Goal: Navigation & Orientation: Understand site structure

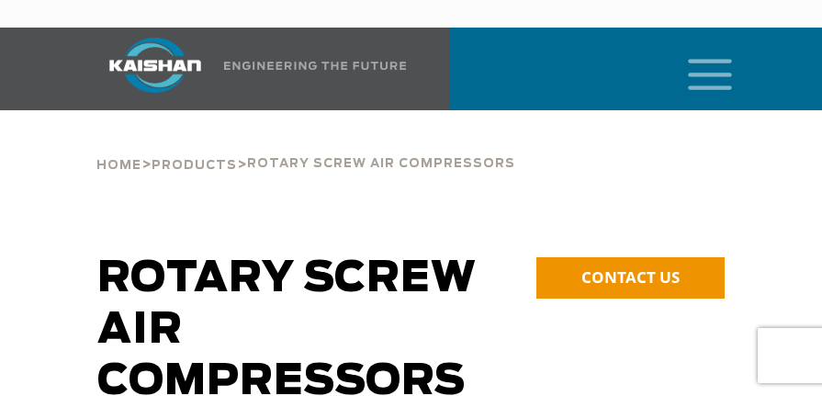
click at [687, 49] on icon "mobile menu" at bounding box center [709, 72] width 59 height 57
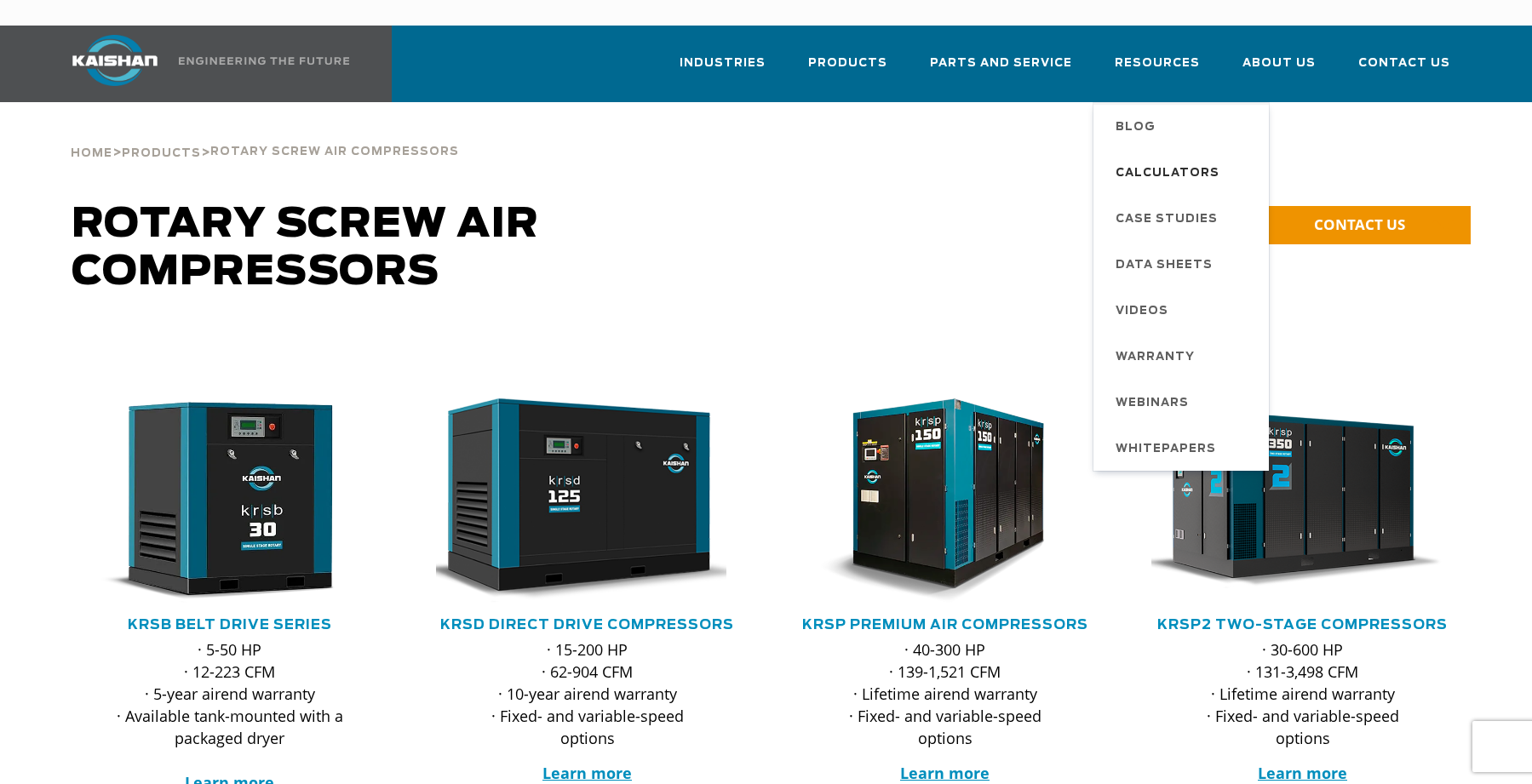
click at [762, 160] on span "Calculators" at bounding box center [1167, 174] width 104 height 29
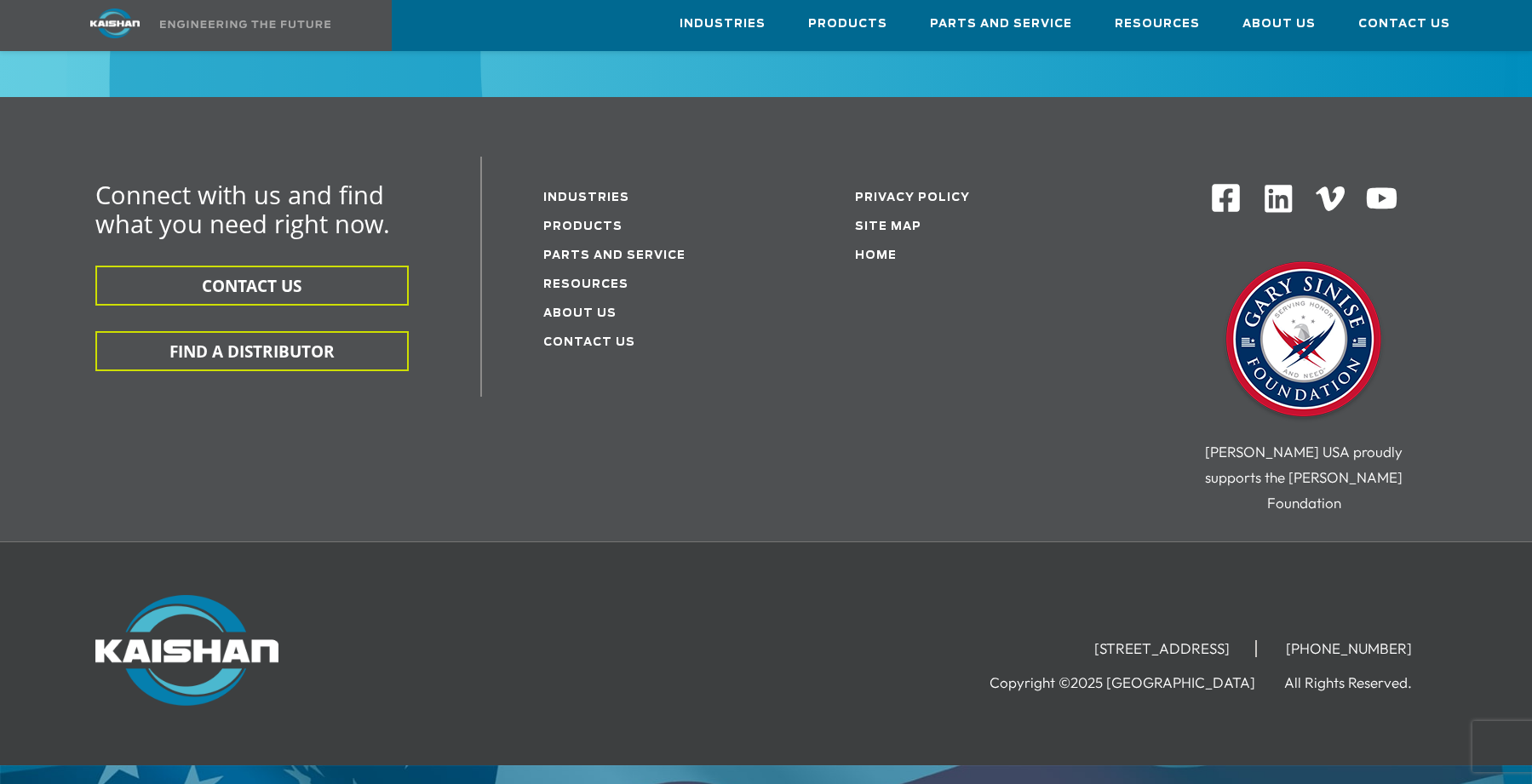
scroll to position [1408, 0]
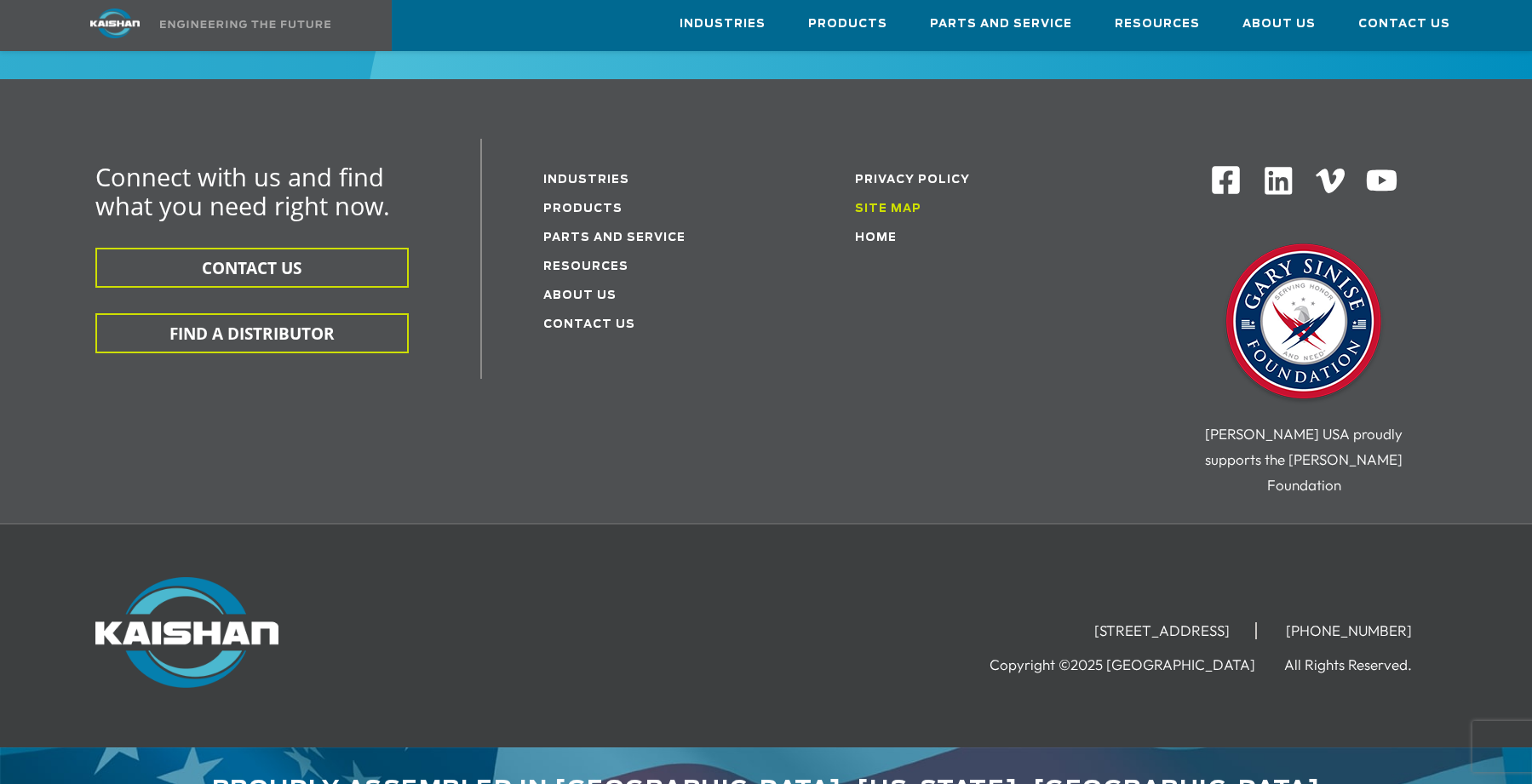
click at [884, 203] on link "Site Map" at bounding box center [889, 209] width 67 height 11
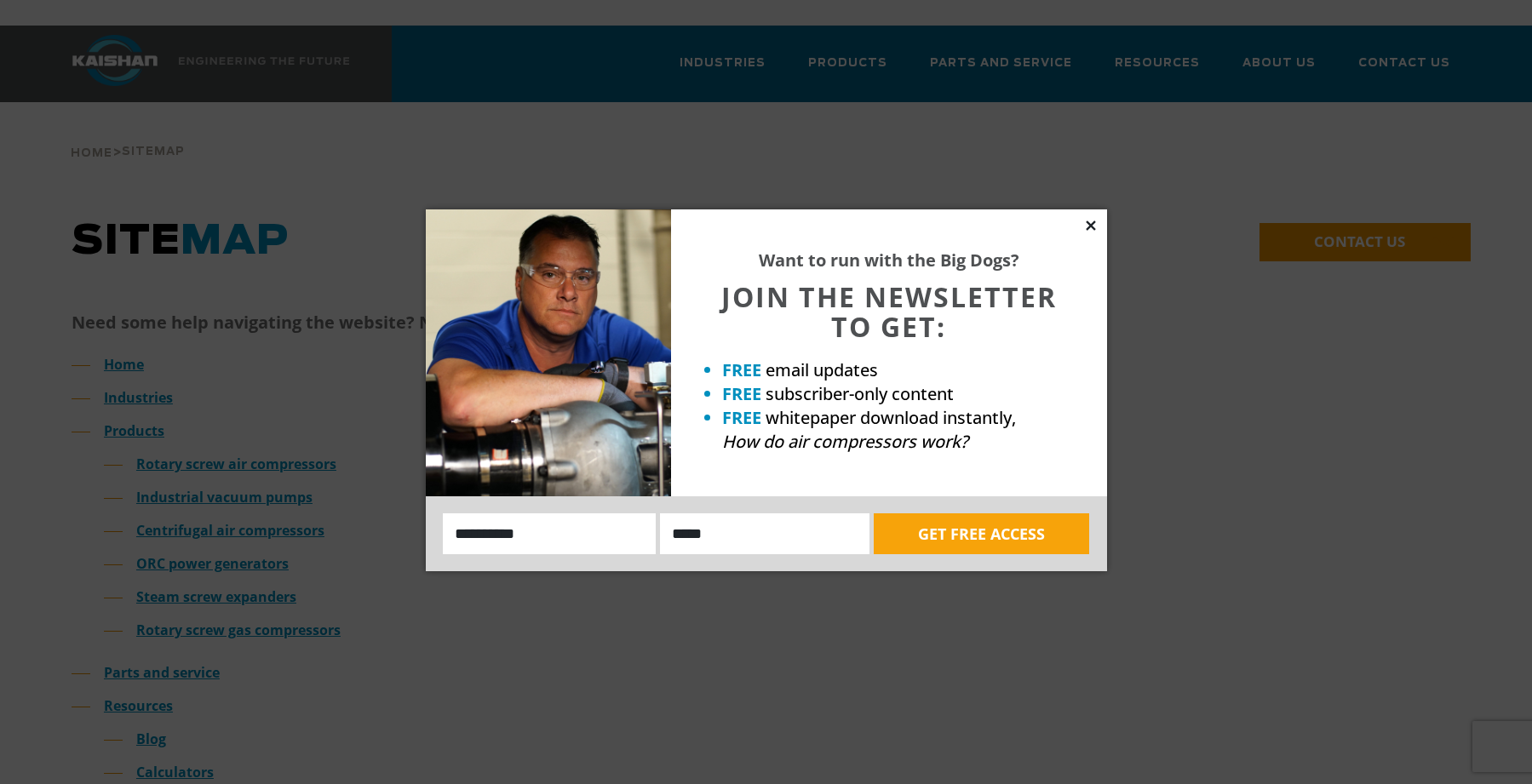
click at [1092, 232] on icon at bounding box center [1091, 225] width 16 height 16
